Goal: Task Accomplishment & Management: Use online tool/utility

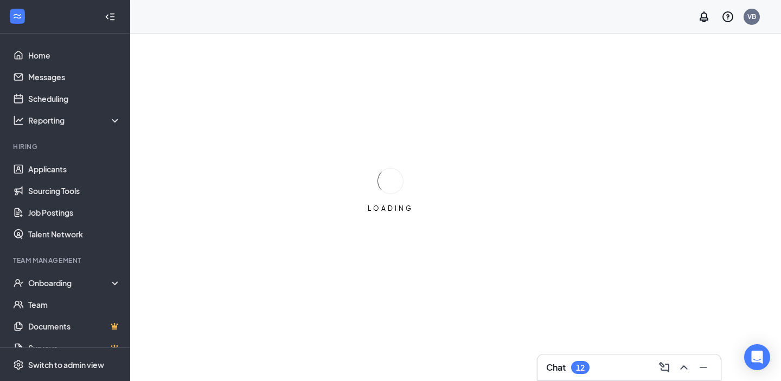
click at [586, 366] on div "12" at bounding box center [580, 367] width 18 height 13
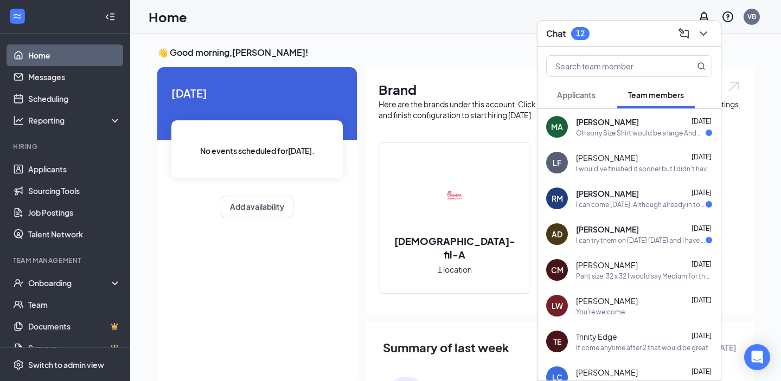
click at [619, 36] on div "Chat 12" at bounding box center [629, 33] width 166 height 17
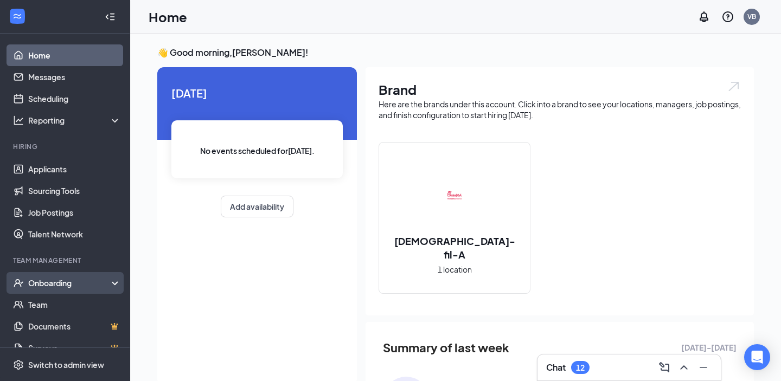
click at [61, 277] on div "Onboarding" at bounding box center [65, 283] width 130 height 22
click at [63, 306] on link "Overview" at bounding box center [74, 305] width 93 height 22
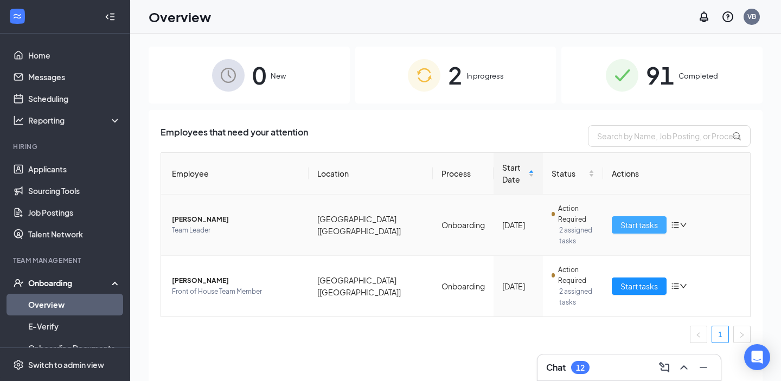
click at [660, 216] on button "Start tasks" at bounding box center [639, 224] width 55 height 17
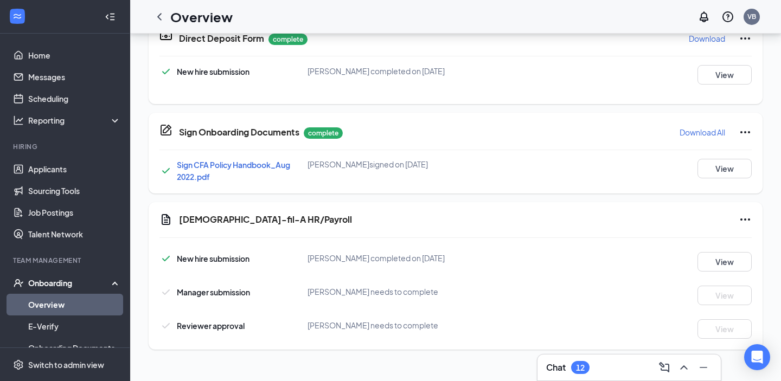
scroll to position [344, 0]
